Goal: Information Seeking & Learning: Stay updated

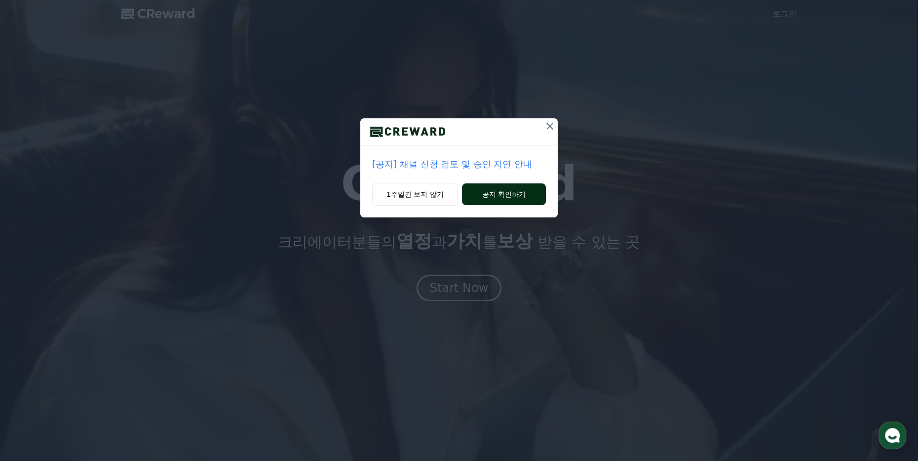
click at [485, 191] on button "공지 확인하기" at bounding box center [504, 195] width 84 height 22
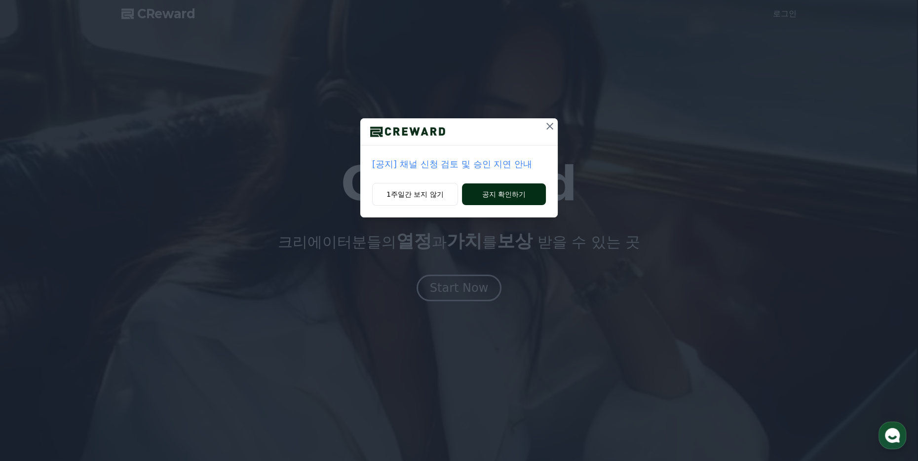
click at [485, 191] on button "공지 확인하기" at bounding box center [504, 195] width 84 height 22
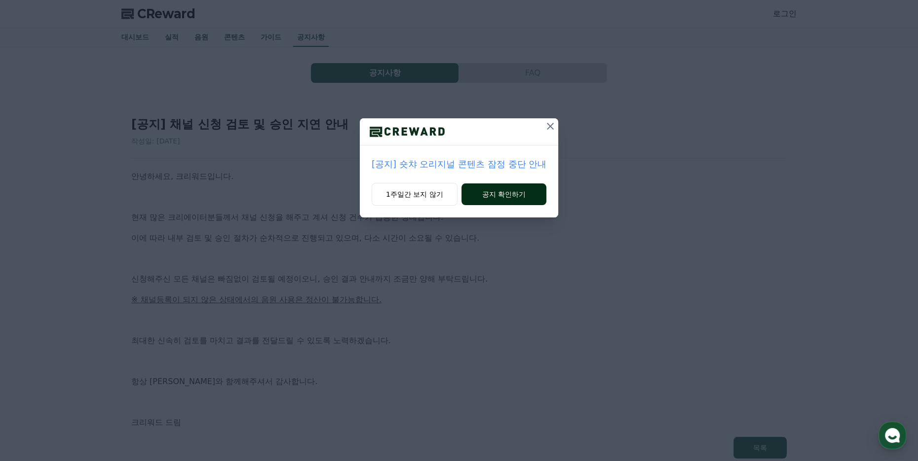
click at [484, 196] on button "공지 확인하기" at bounding box center [503, 195] width 85 height 22
